Goal: Transaction & Acquisition: Purchase product/service

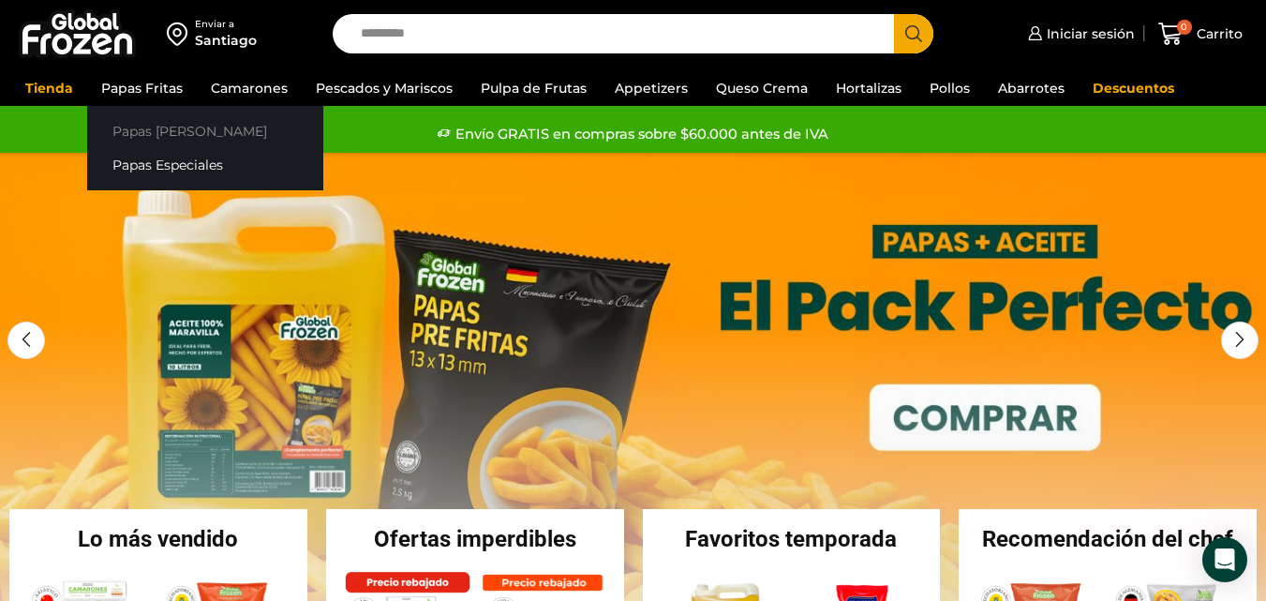
click at [131, 128] on link "Papas [PERSON_NAME]" at bounding box center [205, 130] width 236 height 35
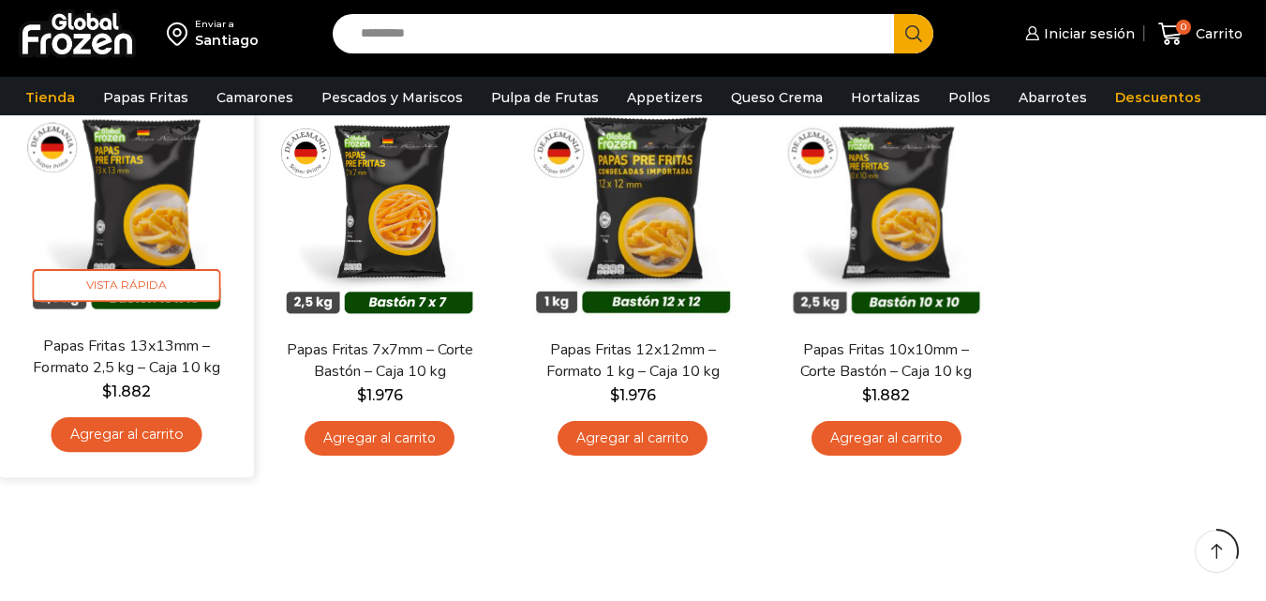
click at [166, 441] on link "Agregar al carrito" at bounding box center [127, 434] width 151 height 35
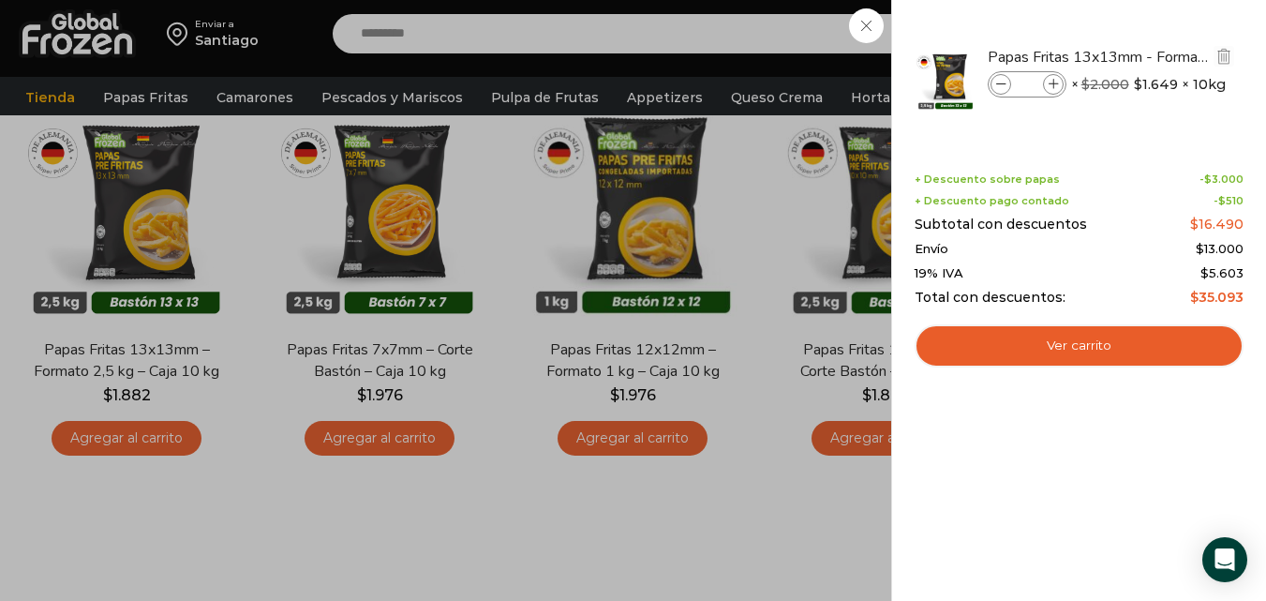
click at [1054, 85] on icon at bounding box center [1054, 85] width 10 height 10
click at [1056, 84] on icon at bounding box center [1054, 85] width 10 height 10
click at [1057, 84] on icon at bounding box center [1054, 85] width 10 height 10
click at [1057, 89] on icon at bounding box center [1054, 85] width 10 height 10
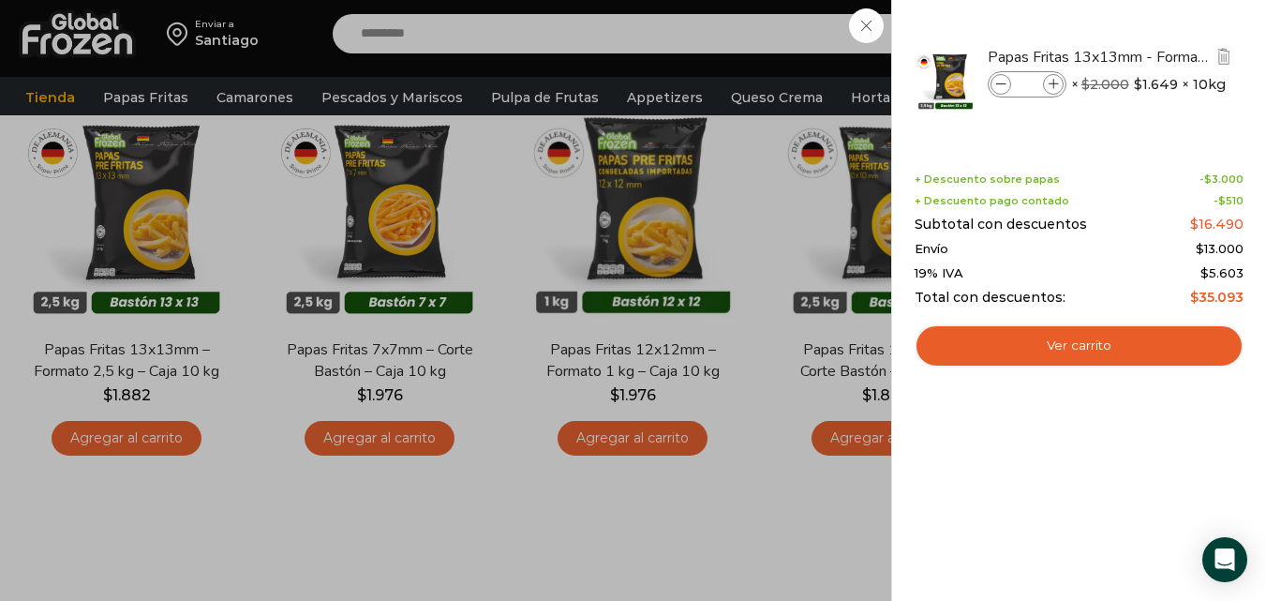
type input "*"
click at [1003, 87] on icon at bounding box center [1001, 85] width 10 height 10
type input "*"
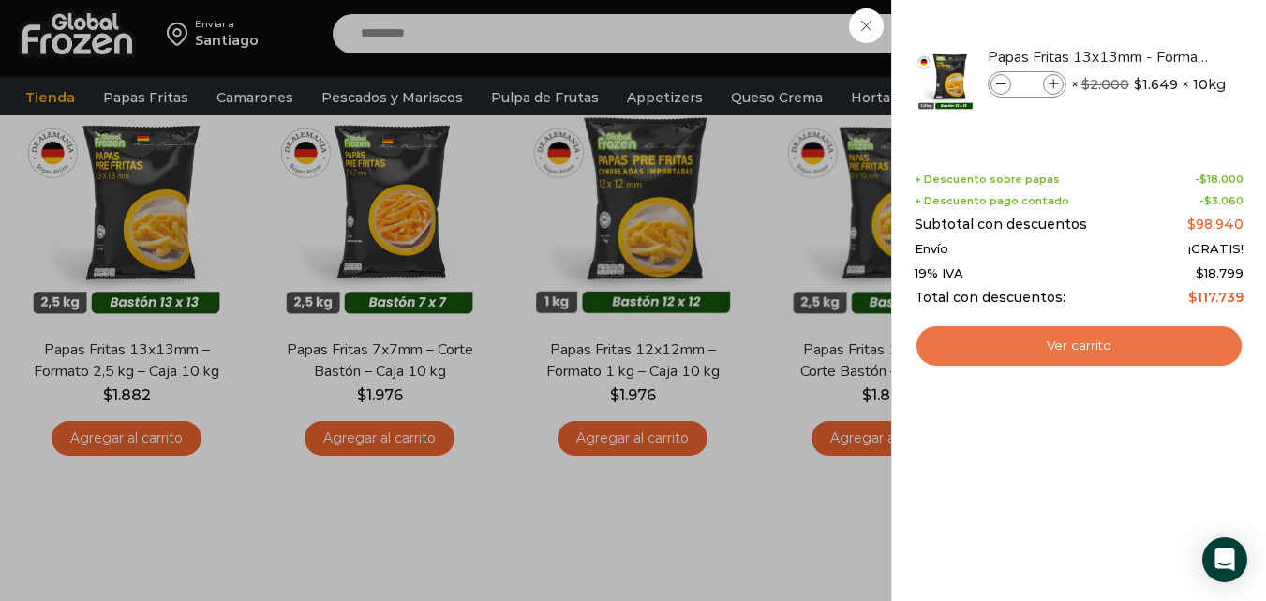
click at [1079, 358] on link "Ver carrito" at bounding box center [1079, 345] width 329 height 43
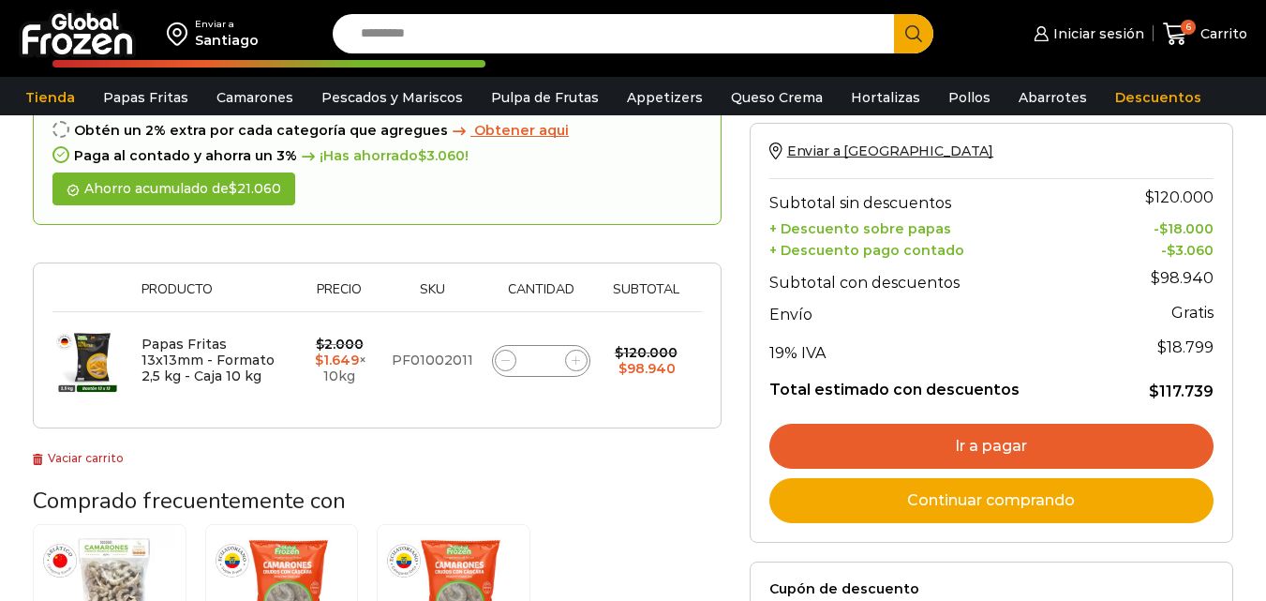
click at [919, 442] on link "Ir a pagar" at bounding box center [991, 446] width 444 height 45
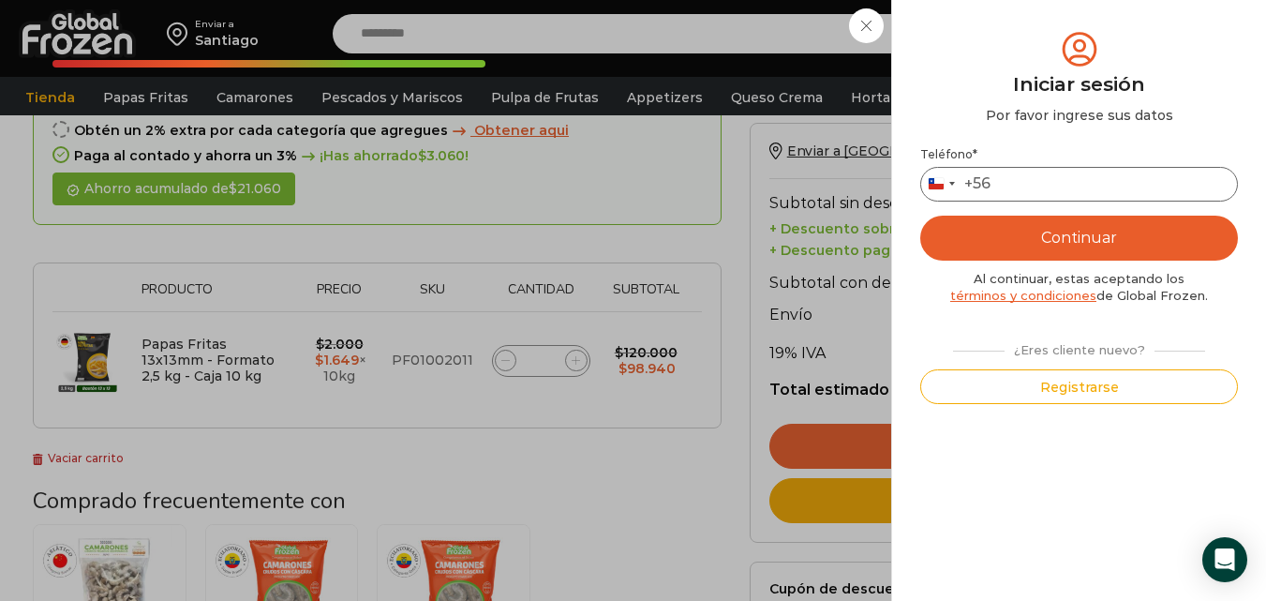
click at [1043, 179] on input "Teléfono *" at bounding box center [1079, 184] width 318 height 35
type input "*********"
click at [1052, 224] on button "Continuar" at bounding box center [1079, 238] width 318 height 45
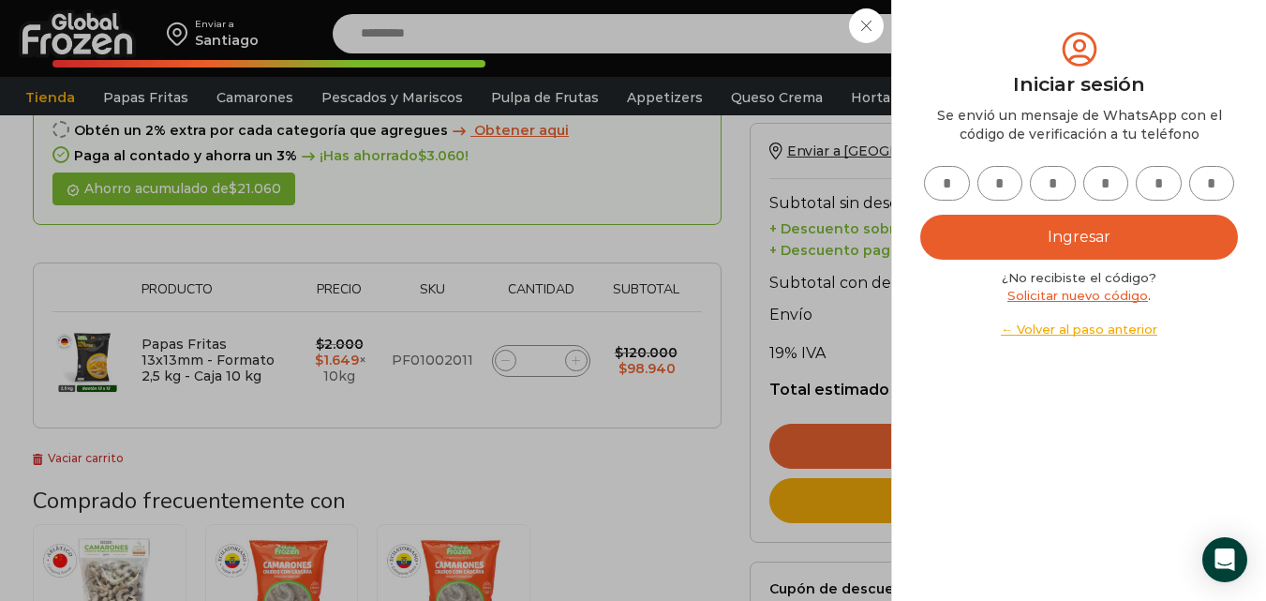
click at [944, 174] on input "text" at bounding box center [947, 183] width 46 height 35
type input "*"
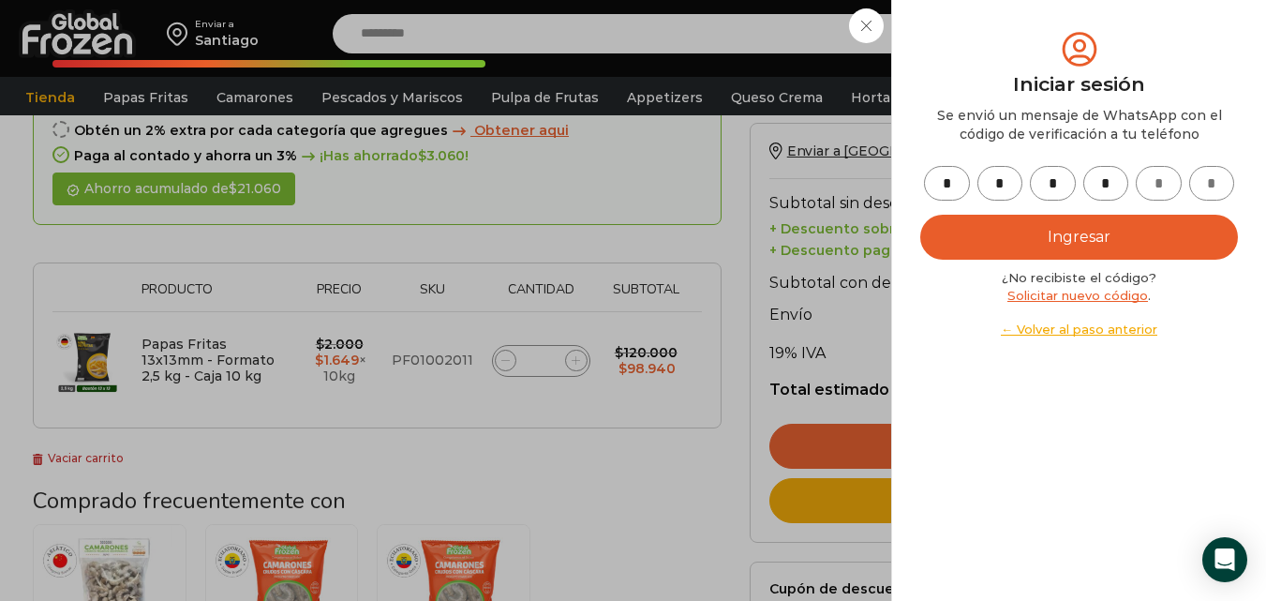
type input "*"
click at [1025, 249] on button "Ingresar" at bounding box center [1079, 237] width 318 height 45
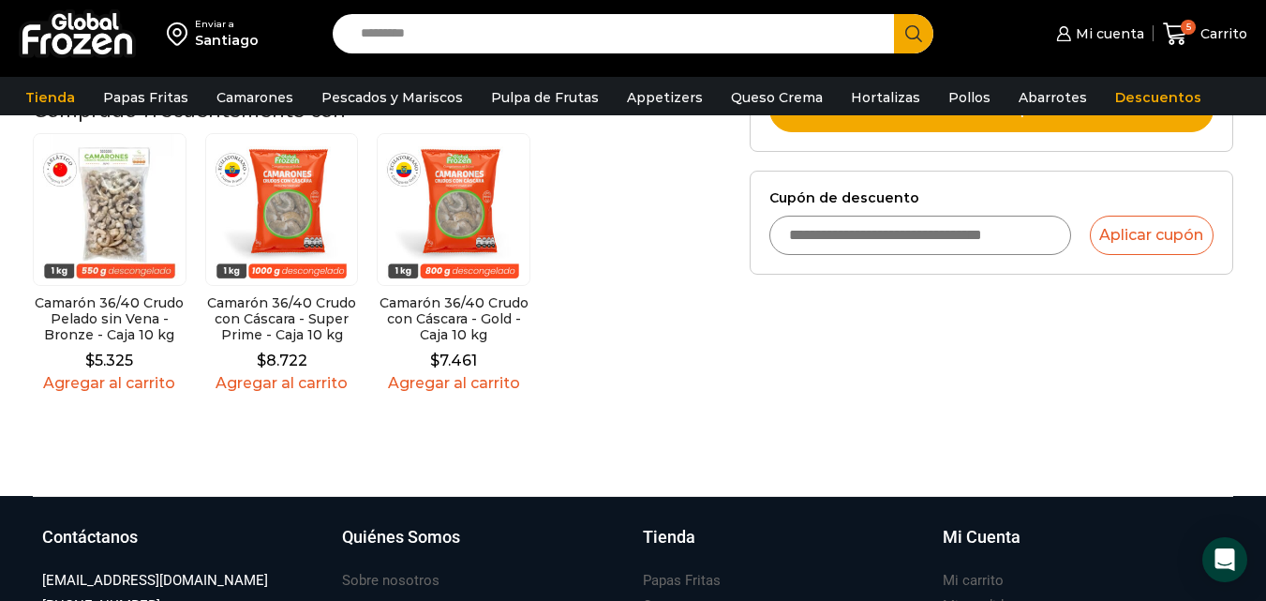
scroll to position [459, 0]
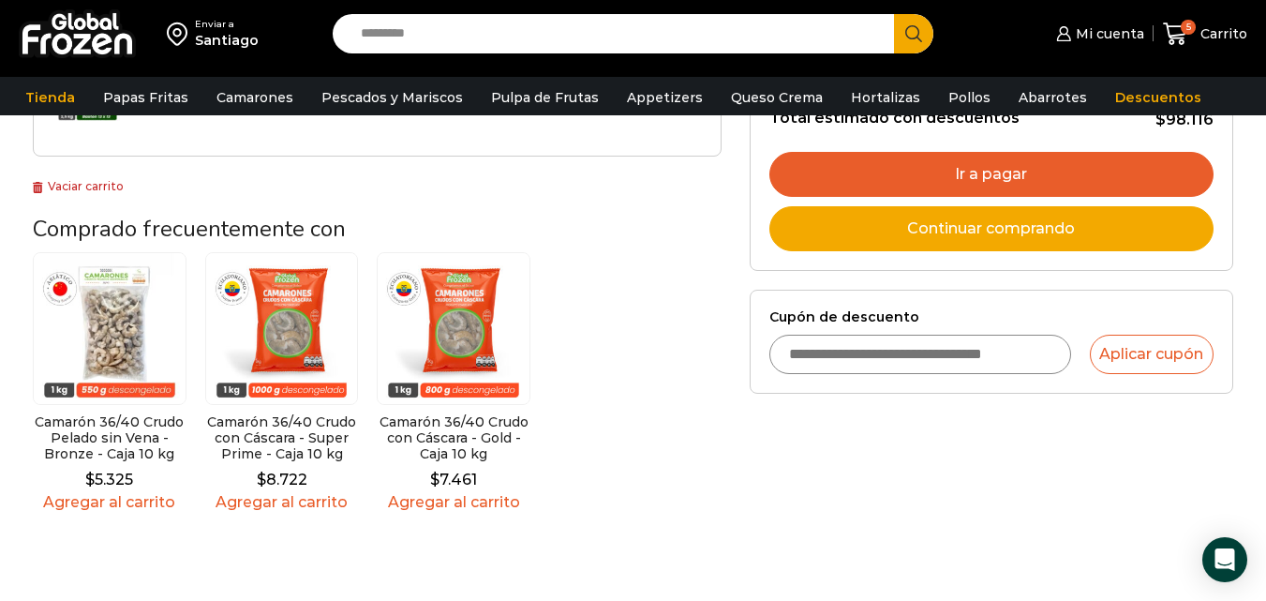
click at [1022, 174] on link "Ir a pagar" at bounding box center [991, 174] width 444 height 45
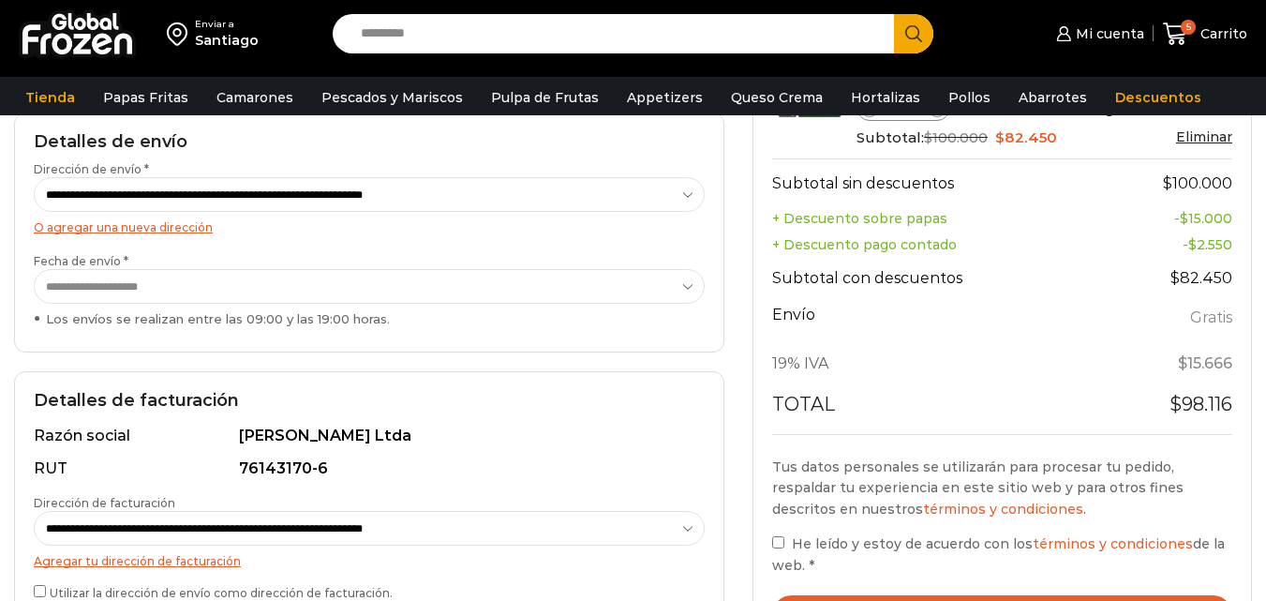
scroll to position [375, 0]
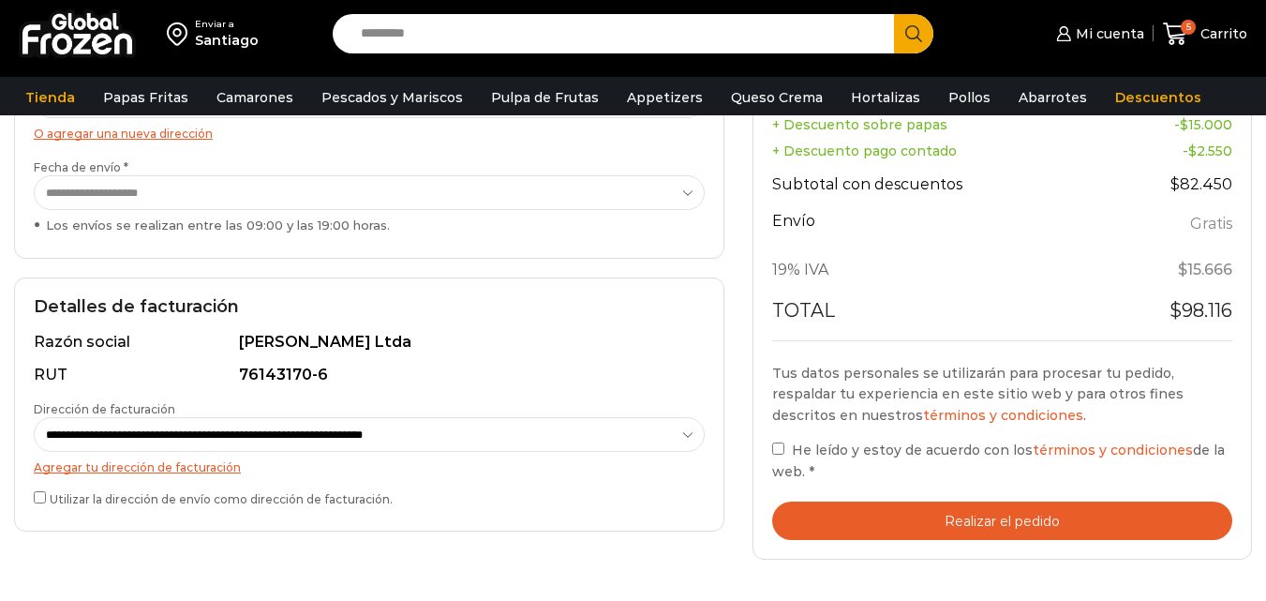
click at [35, 507] on label "Utilizar la dirección de envío como dirección de facturación." at bounding box center [369, 497] width 671 height 20
click at [827, 508] on button "Realizar el pedido" at bounding box center [1002, 520] width 460 height 38
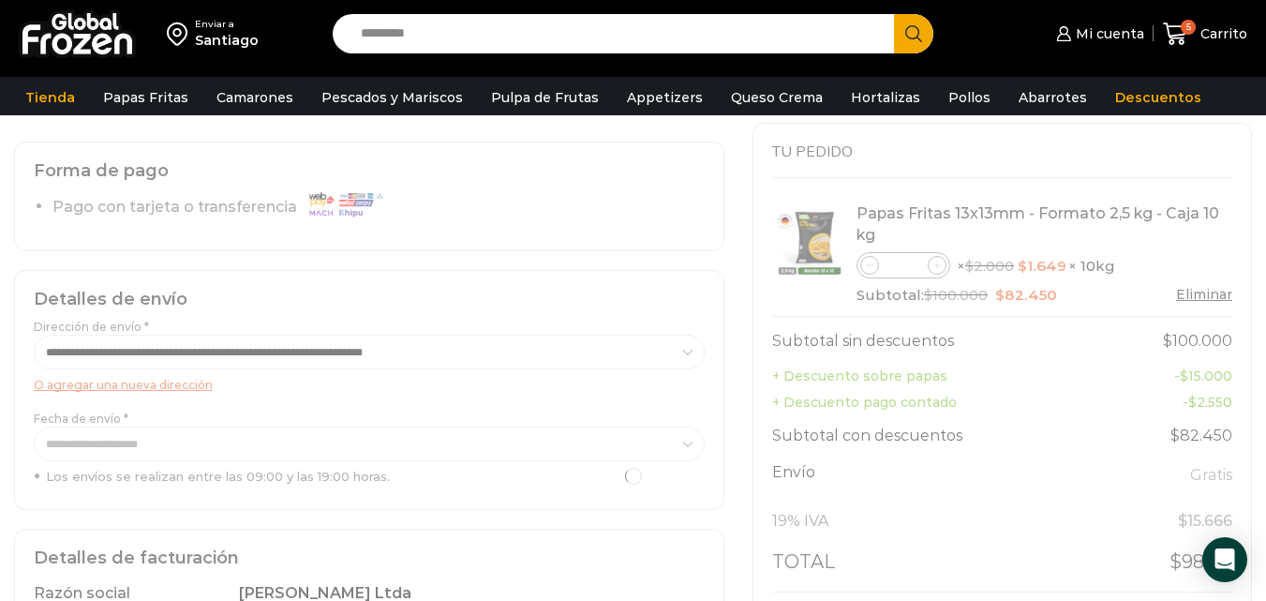
scroll to position [0, 0]
